Goal: Task Accomplishment & Management: Manage account settings

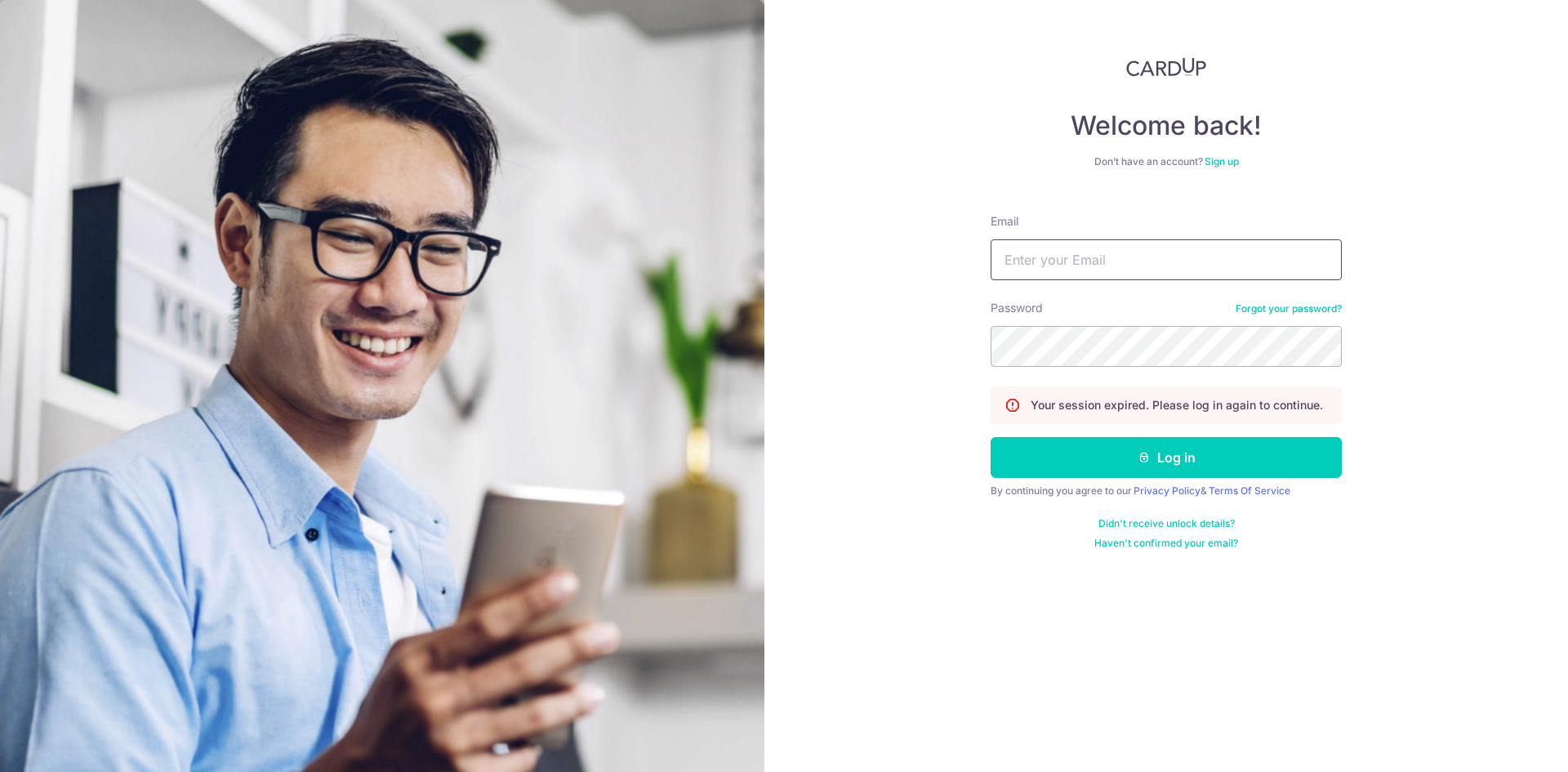
click at [1039, 260] on input "Email" at bounding box center [1166, 260] width 351 height 41
type input "[EMAIL_ADDRESS][DOMAIN_NAME]"
click at [991, 438] on button "Log in" at bounding box center [1166, 458] width 351 height 41
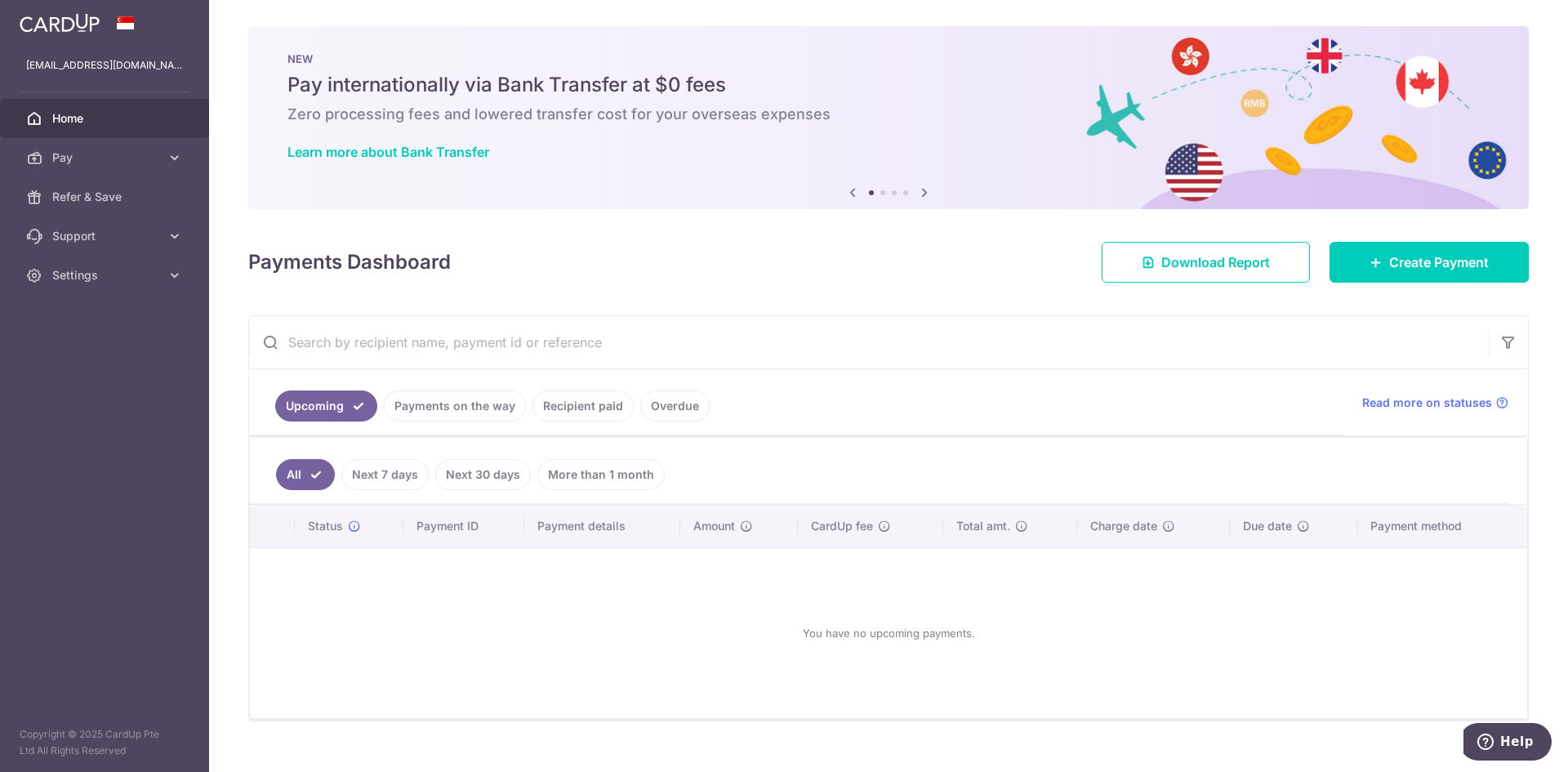
click at [672, 411] on link "Overdue" at bounding box center [675, 406] width 70 height 31
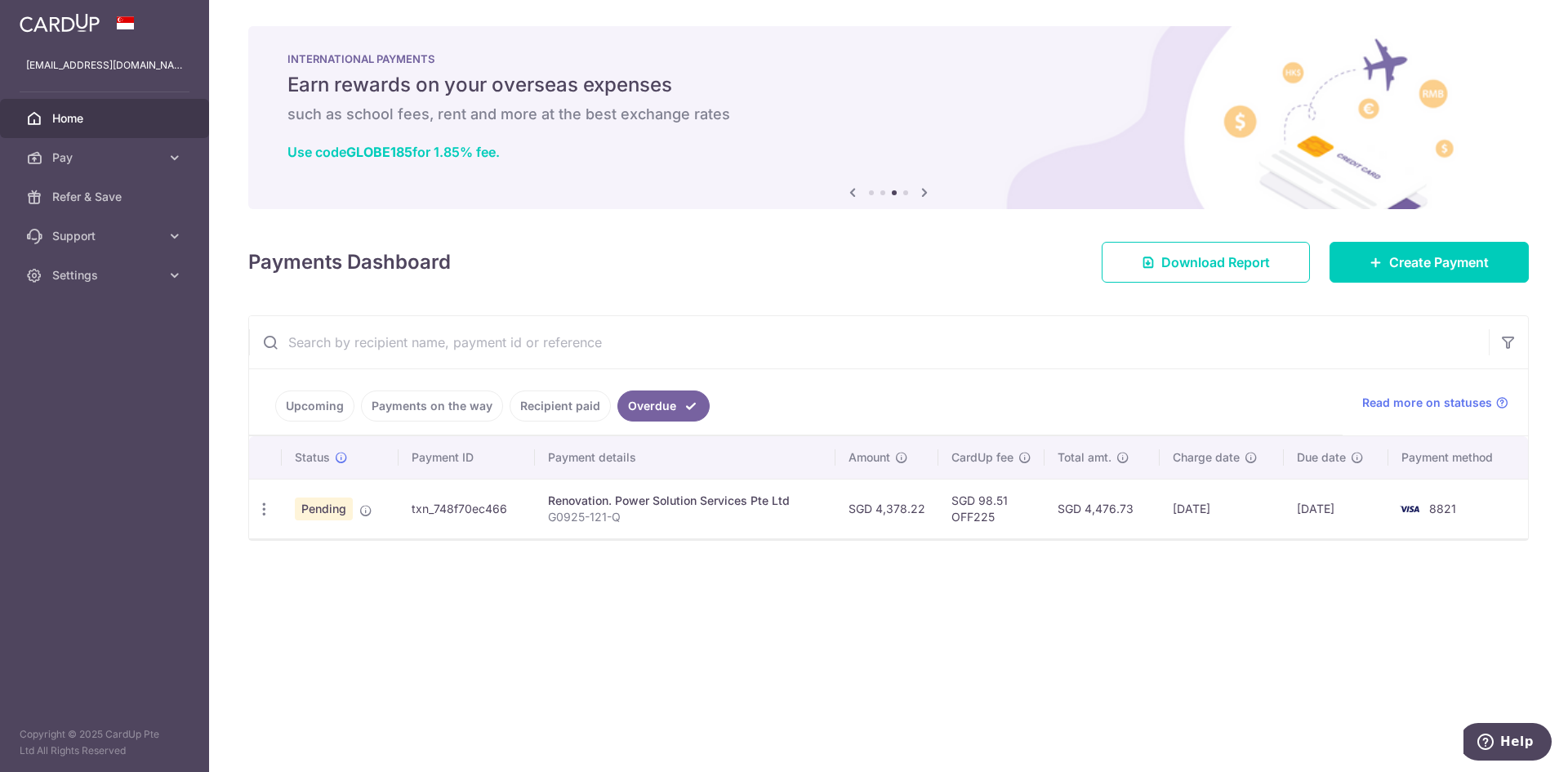
drag, startPoint x: 343, startPoint y: 512, endPoint x: 313, endPoint y: 523, distance: 32.0
click at [313, 523] on td "Pending" at bounding box center [340, 509] width 116 height 60
click at [313, 542] on div "× Pause Schedule Pause all future payments in this series Pause just this one p…" at bounding box center [888, 386] width 1359 height 772
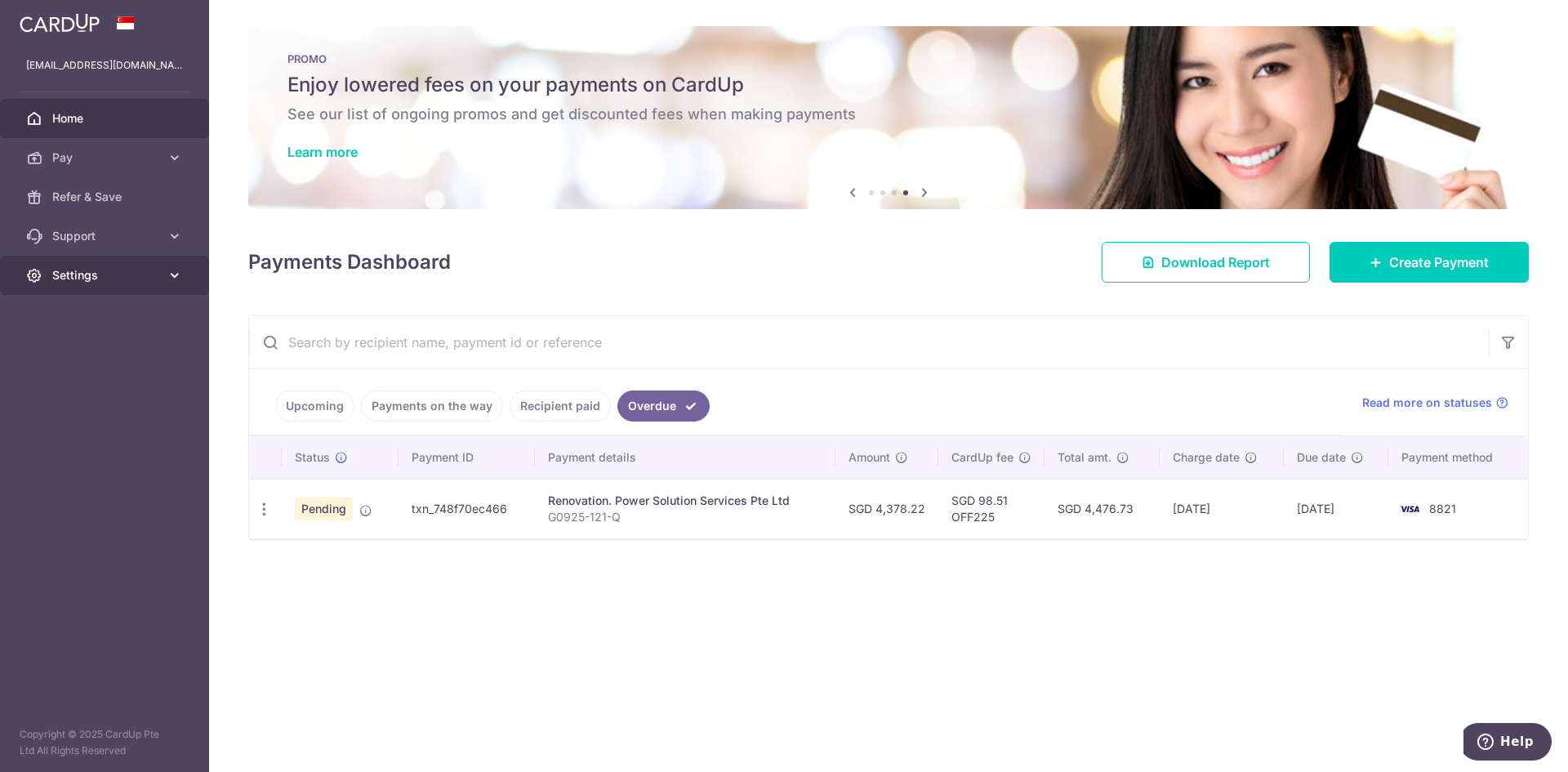
click at [71, 273] on span "Settings" at bounding box center [106, 275] width 108 height 17
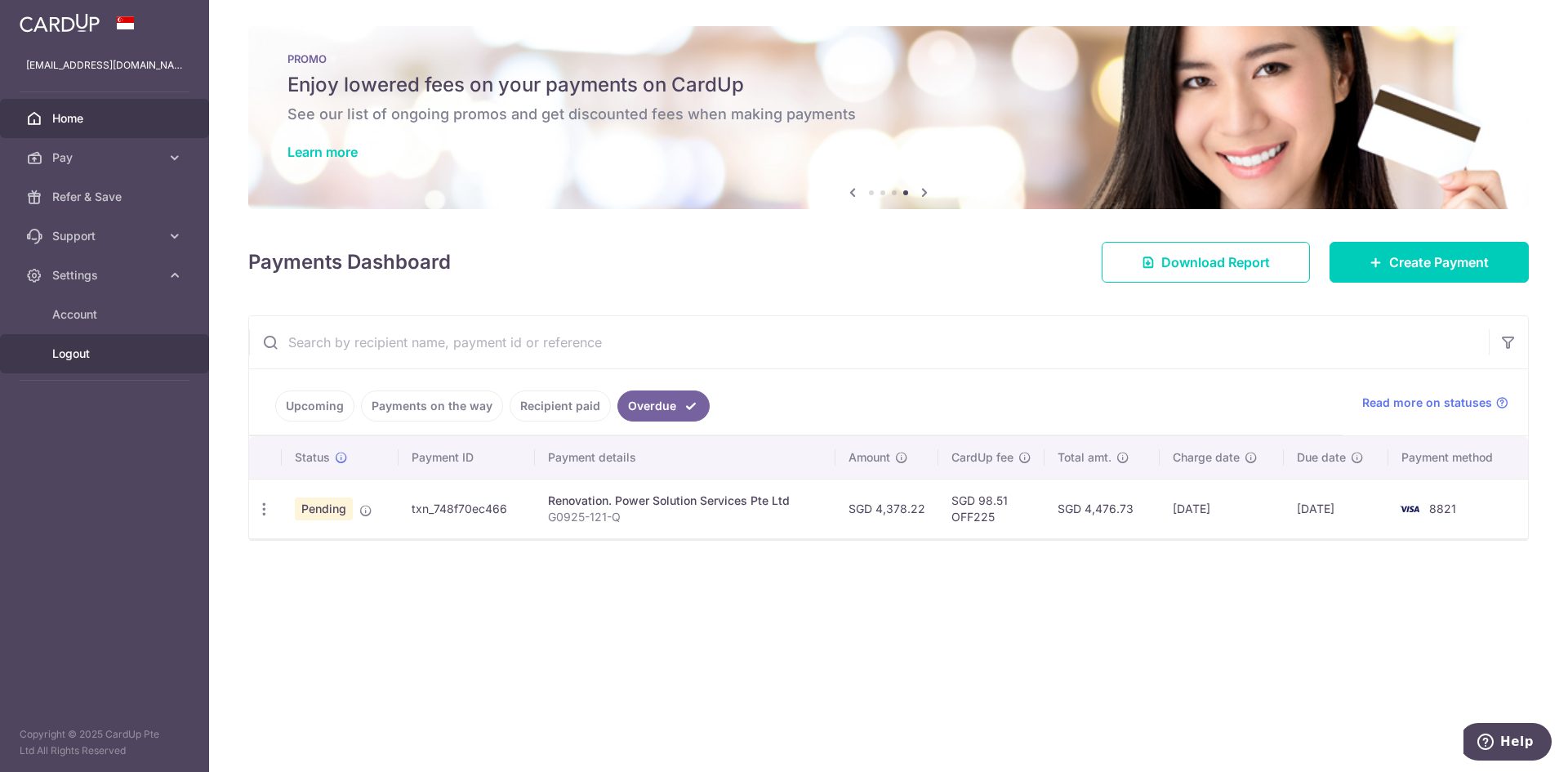
click at [76, 356] on span "Logout" at bounding box center [106, 354] width 108 height 17
